Goal: Task Accomplishment & Management: Use online tool/utility

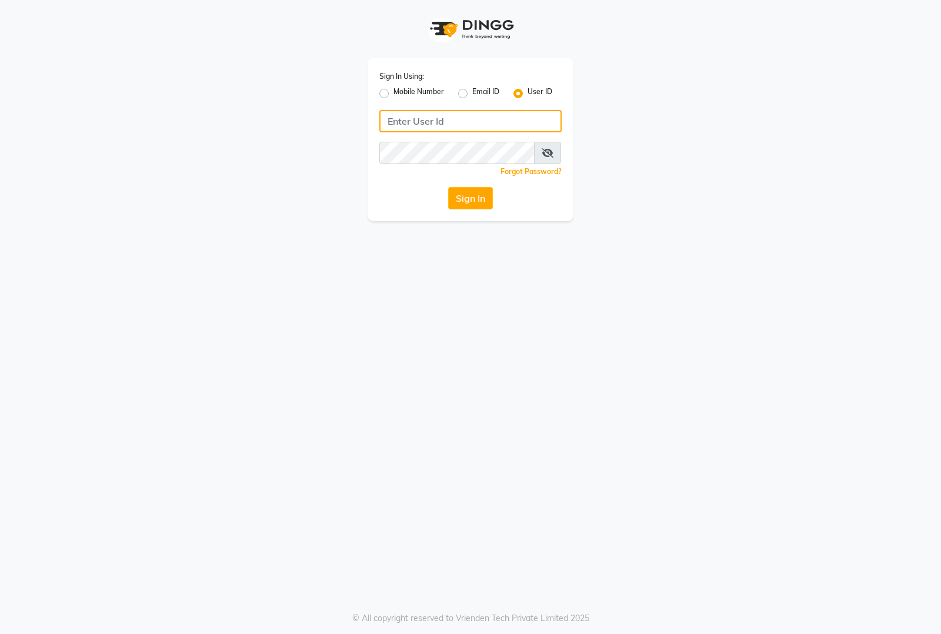
click at [471, 128] on input "Username" at bounding box center [470, 121] width 182 height 22
type input "V"
type input "[PERSON_NAME]"
click at [480, 197] on button "Sign In" at bounding box center [470, 198] width 45 height 22
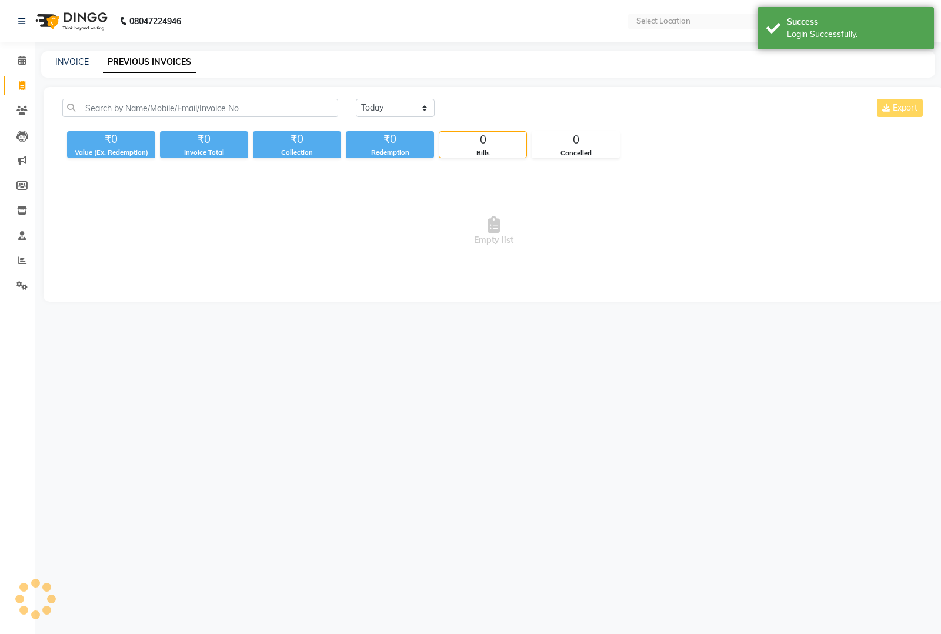
select select "en"
click at [655, 24] on input "text" at bounding box center [685, 22] width 170 height 12
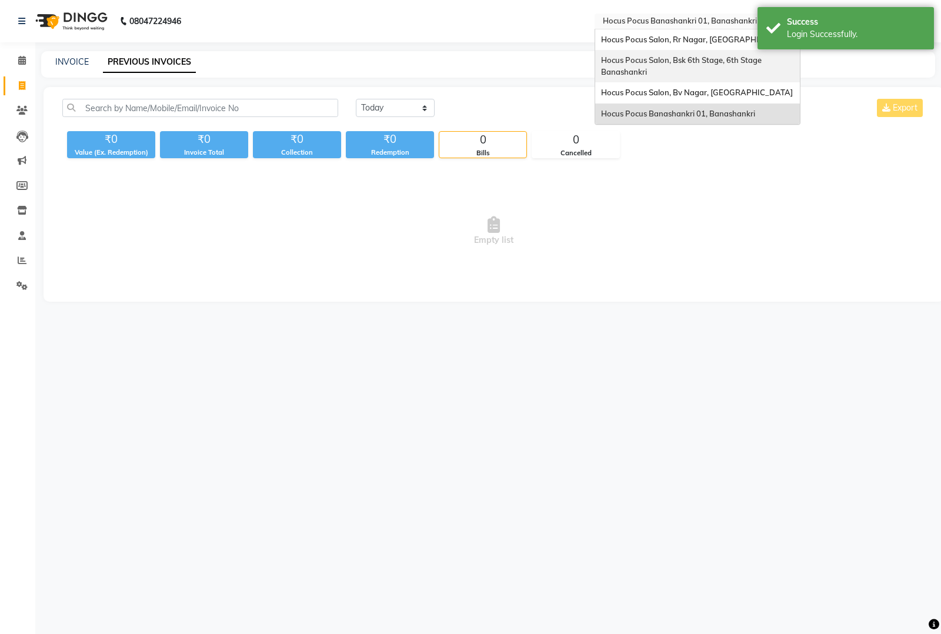
click at [653, 68] on div "Hocus Pocus Salon, Bsk 6th Stage, 6th Stage Banashankri" at bounding box center [697, 66] width 205 height 32
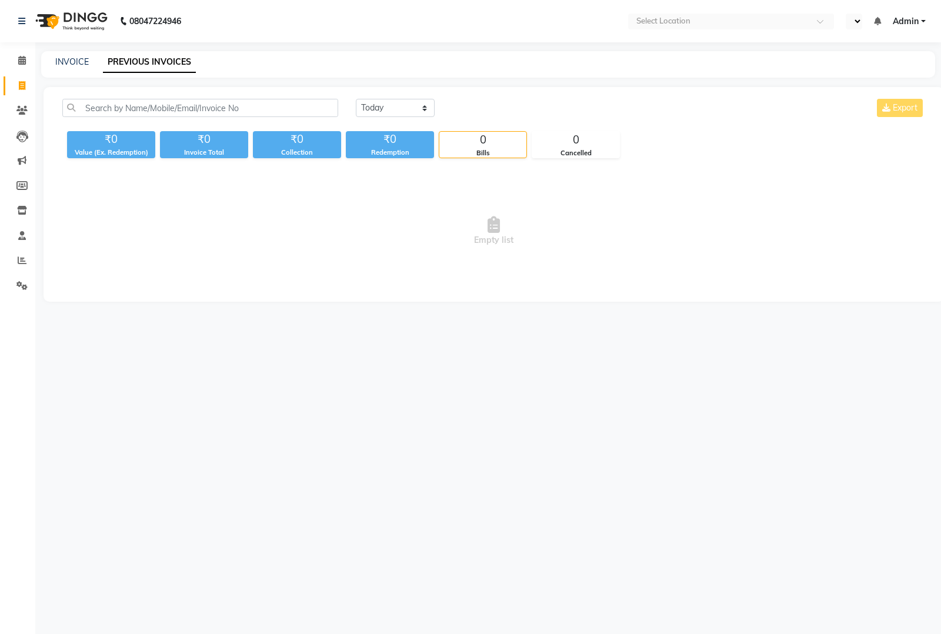
select select "en"
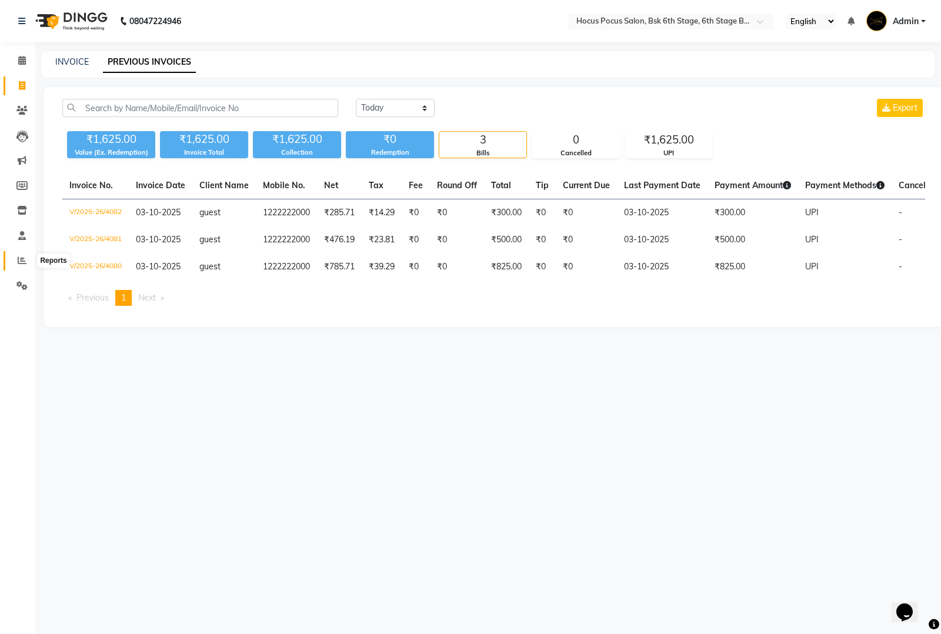
click at [24, 259] on icon at bounding box center [22, 260] width 9 height 9
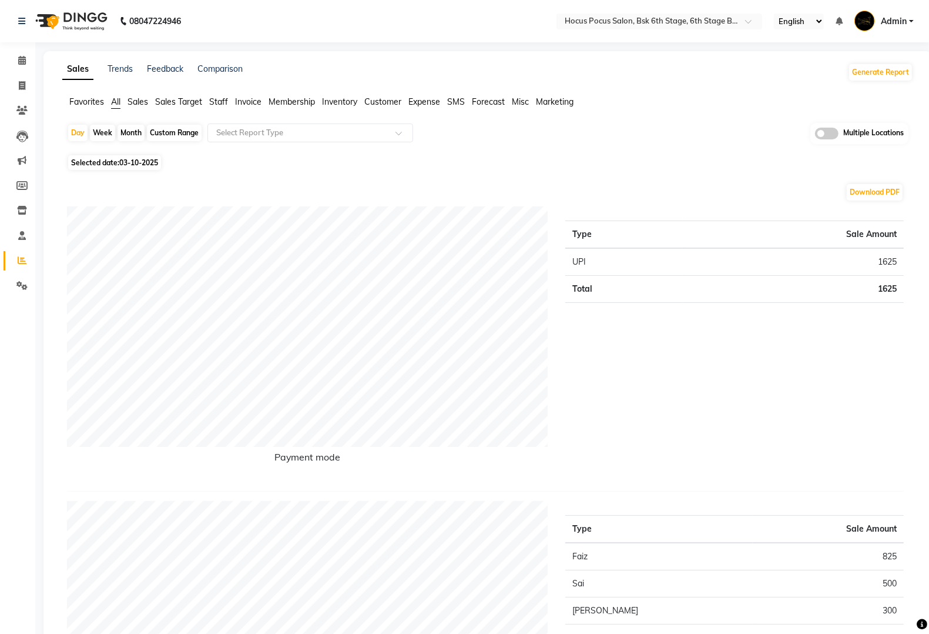
click at [222, 101] on span "Staff" at bounding box center [218, 101] width 19 height 11
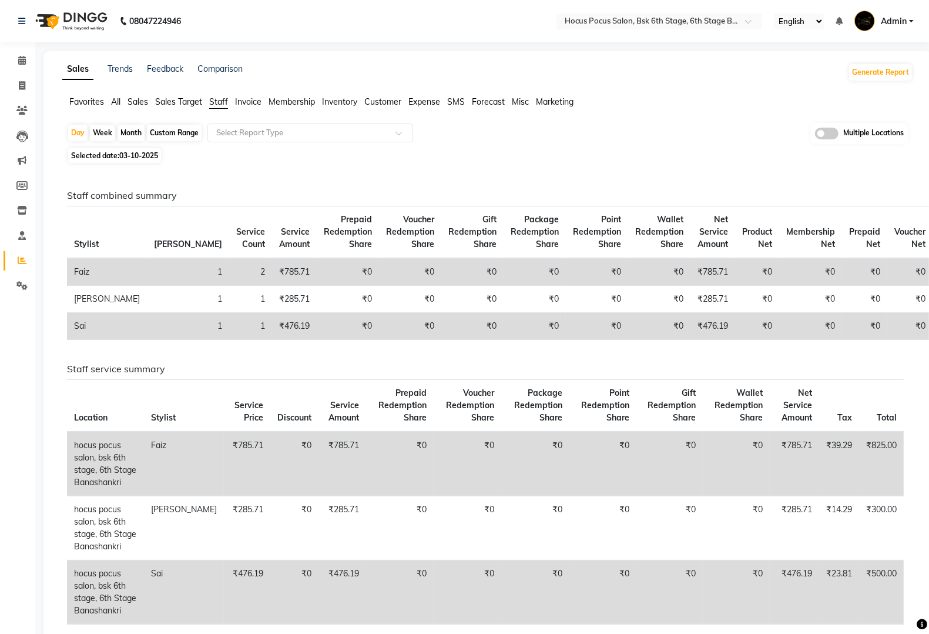
click at [126, 135] on div "Month" at bounding box center [131, 133] width 27 height 16
select select "10"
select select "2025"
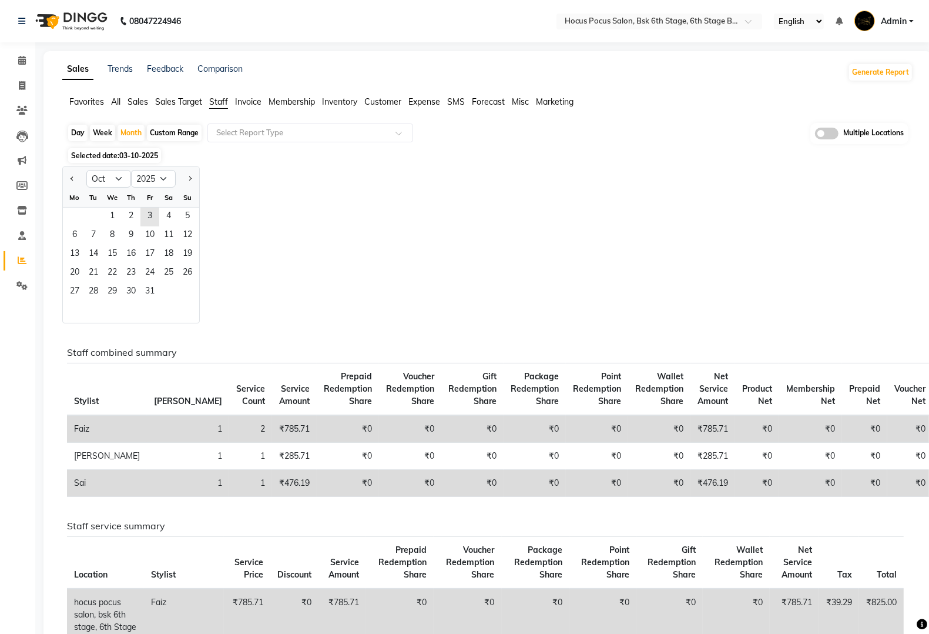
click at [66, 177] on div at bounding box center [75, 178] width 24 height 19
click at [69, 177] on button "Previous month" at bounding box center [72, 178] width 9 height 19
select select "9"
click at [74, 216] on span "1" at bounding box center [74, 217] width 19 height 19
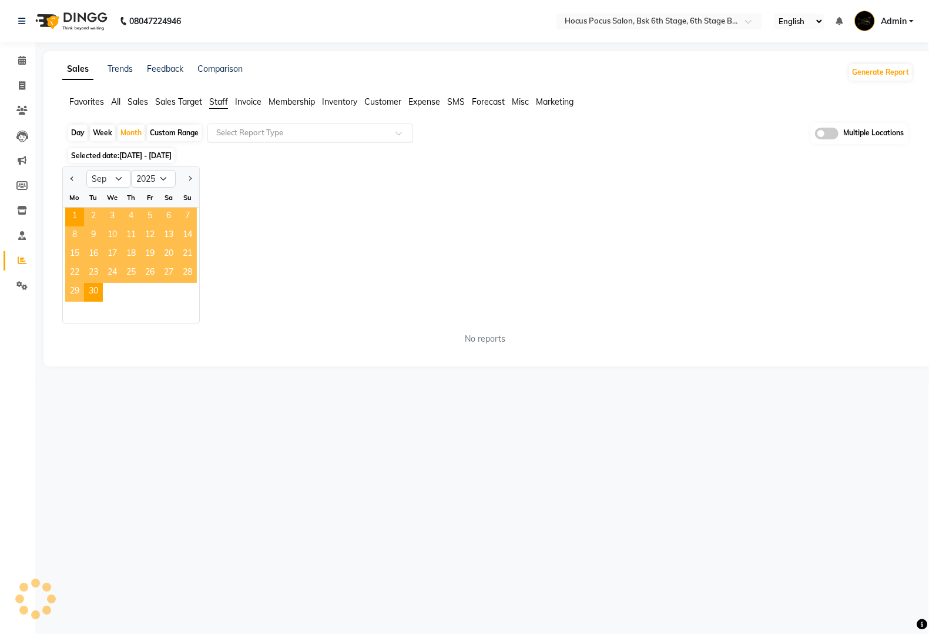
click at [296, 132] on input "text" at bounding box center [298, 133] width 169 height 12
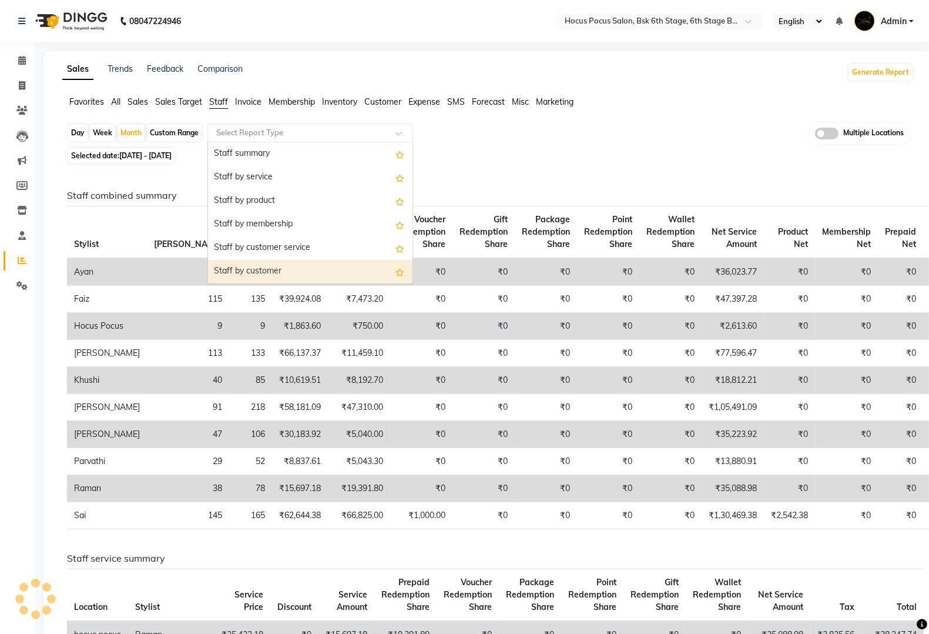
click at [284, 274] on div "Staff by customer" at bounding box center [310, 272] width 205 height 24
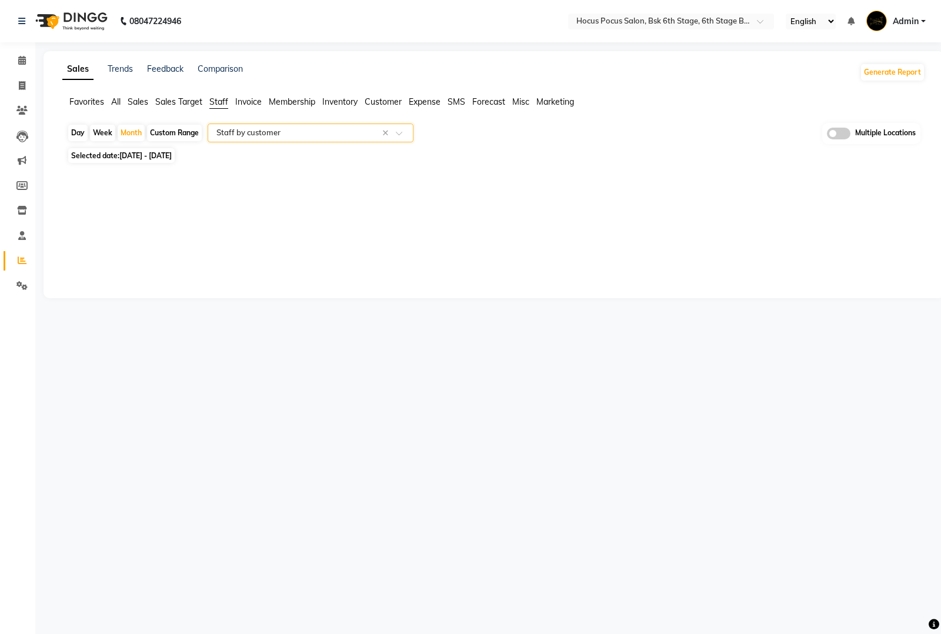
select select "full_report"
select select "csv"
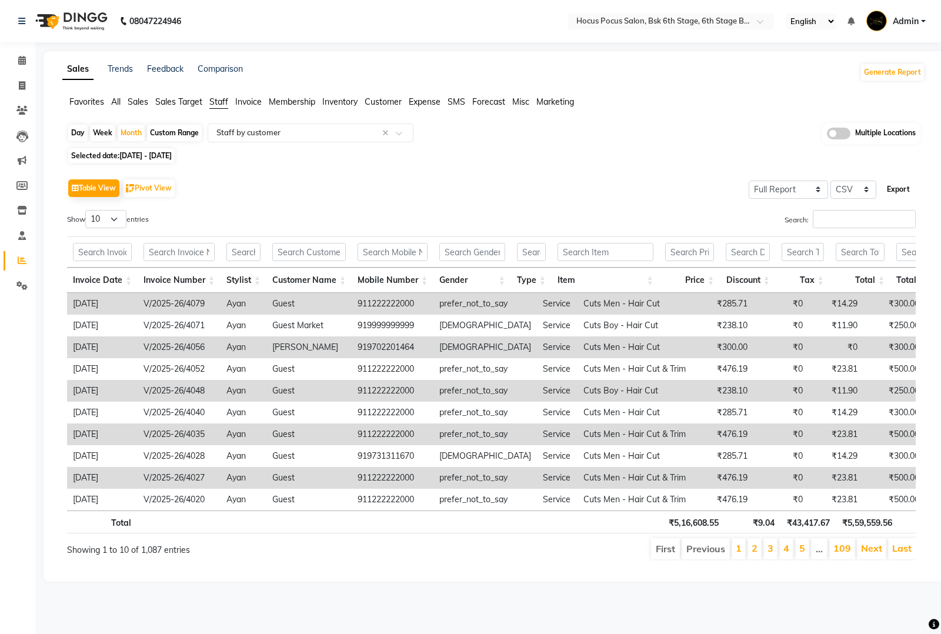
click at [892, 193] on button "Export" at bounding box center [898, 189] width 32 height 20
click at [922, 25] on link "Admin" at bounding box center [895, 21] width 59 height 19
click at [885, 86] on link "Sign out" at bounding box center [865, 84] width 108 height 18
